Goal: Find specific page/section: Find specific page/section

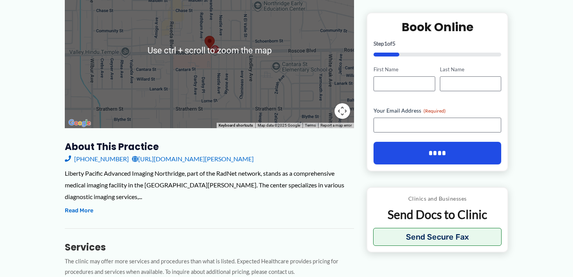
scroll to position [165, 0]
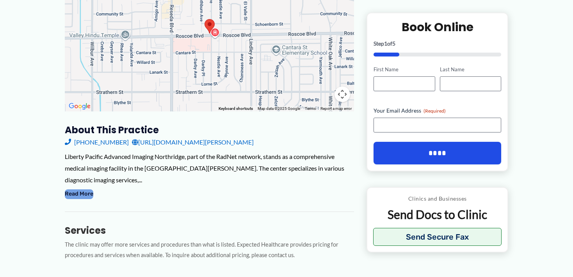
click at [88, 193] on button "Read More" at bounding box center [79, 194] width 28 height 9
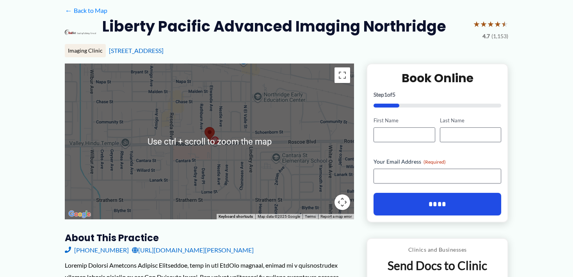
scroll to position [41, 0]
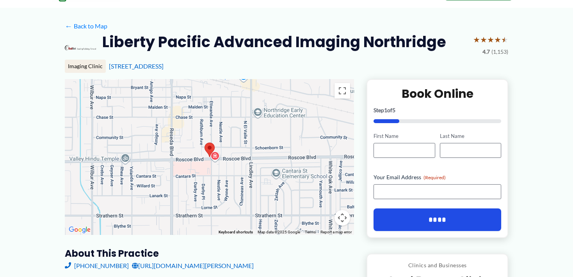
click at [251, 168] on div at bounding box center [209, 157] width 289 height 156
click at [216, 156] on div at bounding box center [209, 157] width 289 height 156
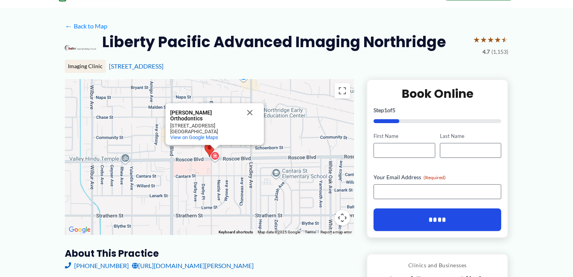
click at [232, 158] on div "[PERSON_NAME] Orthodontics [PERSON_NAME] Orthodontics [STREET_ADDRESS] View on …" at bounding box center [209, 157] width 289 height 156
click at [249, 112] on button "Close" at bounding box center [249, 112] width 19 height 19
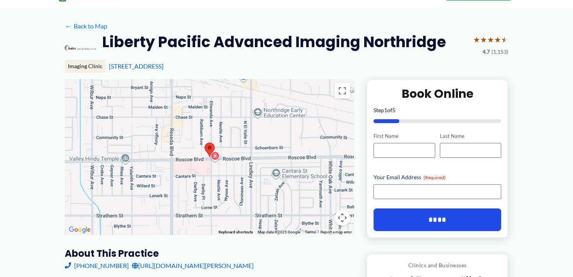
click at [204, 143] on area at bounding box center [204, 143] width 0 height 0
click at [237, 160] on div at bounding box center [209, 157] width 289 height 156
click at [341, 89] on button "Toggle fullscreen view" at bounding box center [342, 91] width 16 height 16
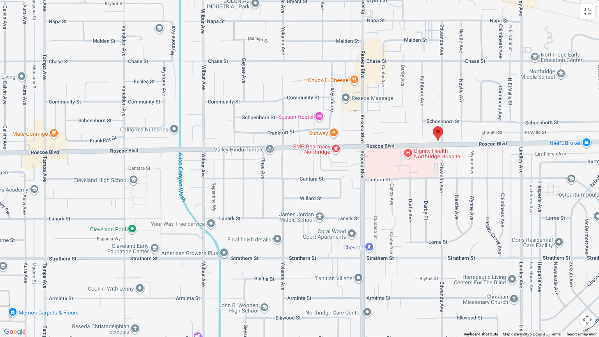
drag, startPoint x: 337, startPoint y: 173, endPoint x: 165, endPoint y: 261, distance: 193.1
click at [165, 261] on div at bounding box center [299, 168] width 599 height 337
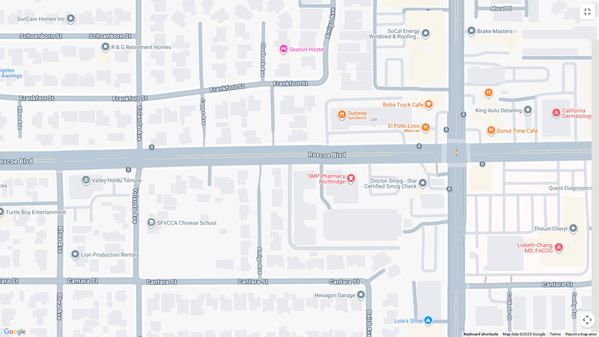
drag, startPoint x: 250, startPoint y: 212, endPoint x: 85, endPoint y: 324, distance: 199.4
click at [87, 277] on div at bounding box center [299, 168] width 599 height 337
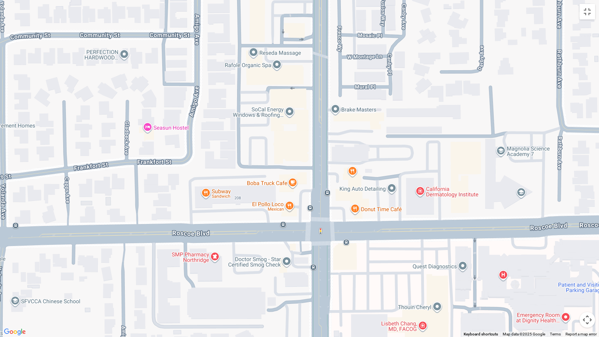
drag, startPoint x: 322, startPoint y: 195, endPoint x: 191, endPoint y: 274, distance: 152.7
click at [191, 274] on div at bounding box center [299, 168] width 599 height 337
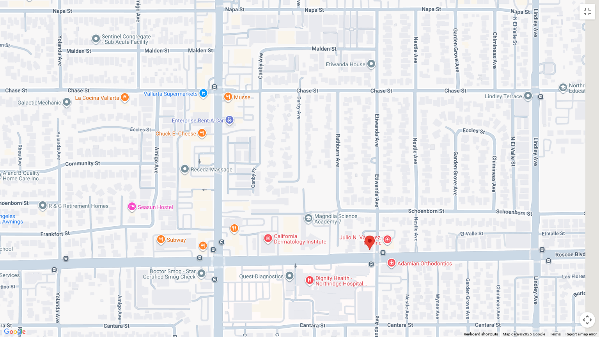
drag, startPoint x: 341, startPoint y: 189, endPoint x: 290, endPoint y: 210, distance: 55.3
click at [292, 211] on div at bounding box center [299, 168] width 599 height 337
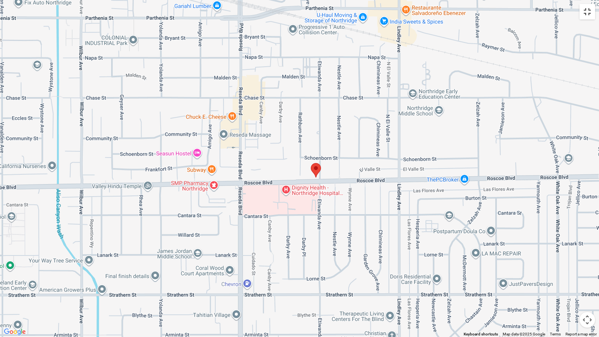
click at [572, 7] on button "Toggle fullscreen view" at bounding box center [588, 12] width 16 height 16
